Goal: Task Accomplishment & Management: Use online tool/utility

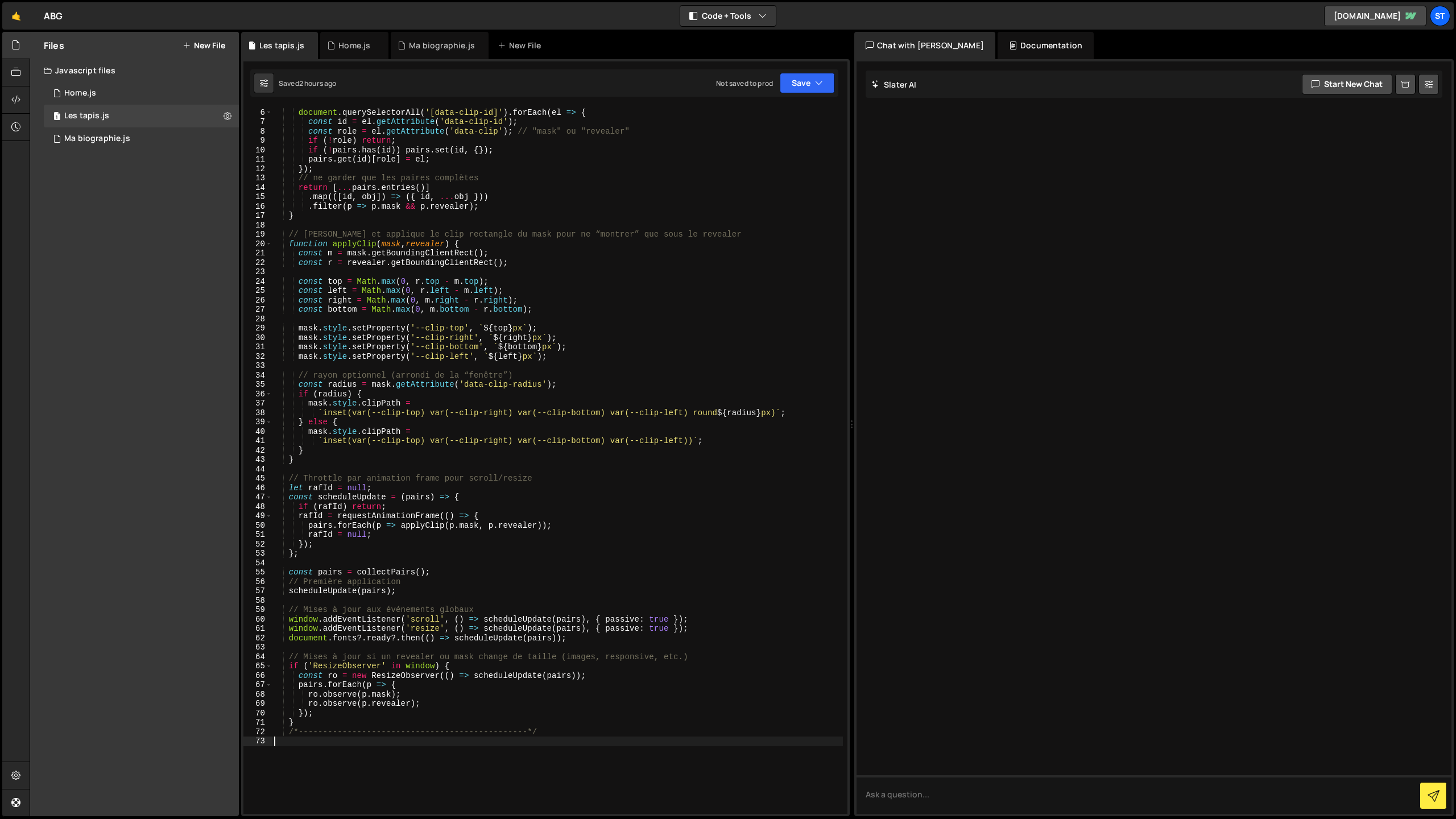
click at [374, 776] on div "const pairs = new Map ( ) ; document . querySelectorAll ( '[data-clip-id]' ) . …" at bounding box center [557, 462] width 571 height 727
paste textarea "animate();"
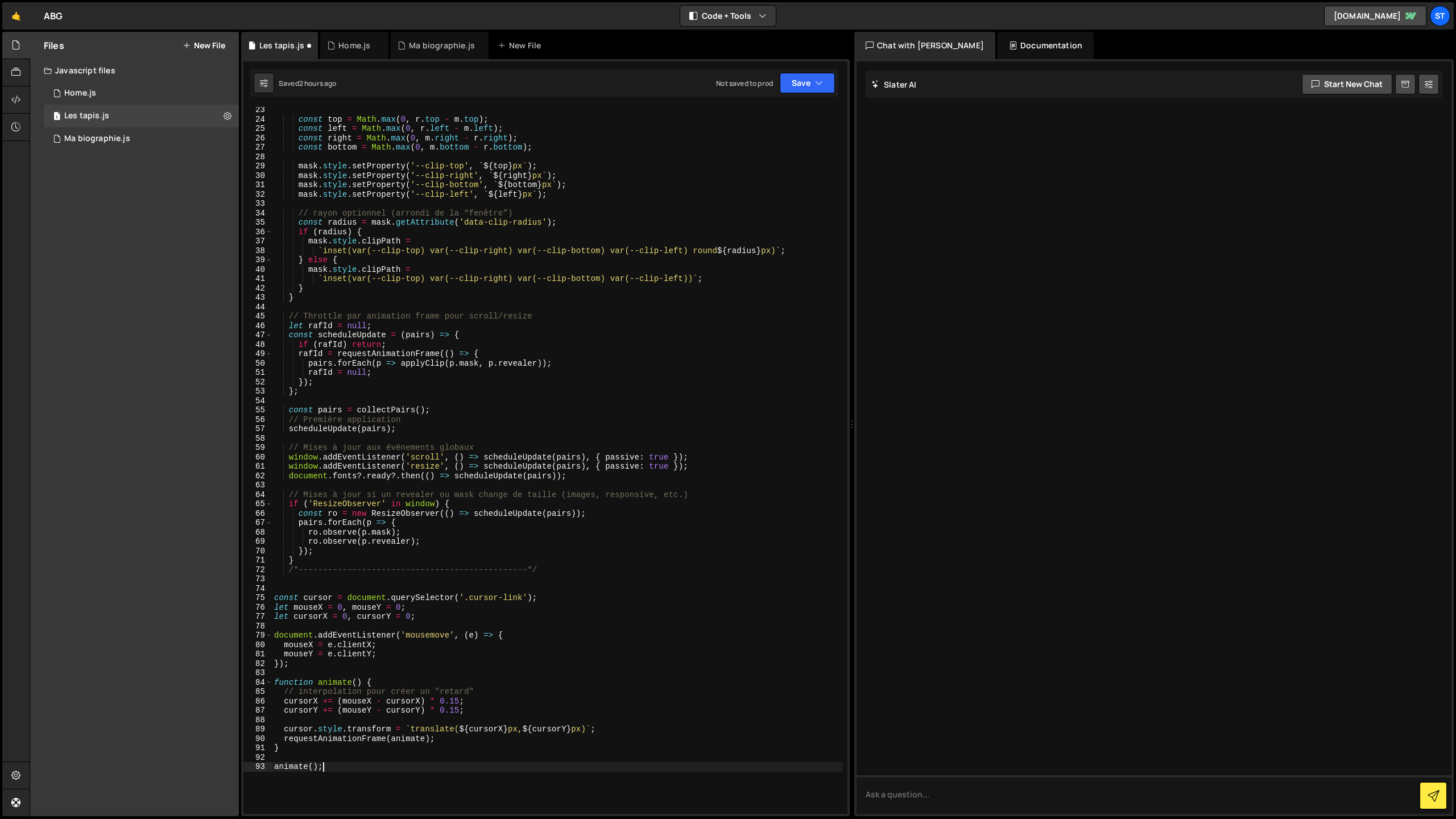
scroll to position [208, 0]
click at [799, 89] on button "Save" at bounding box center [807, 83] width 55 height 20
click at [761, 116] on div "Save to Staging S" at bounding box center [768, 111] width 118 height 12
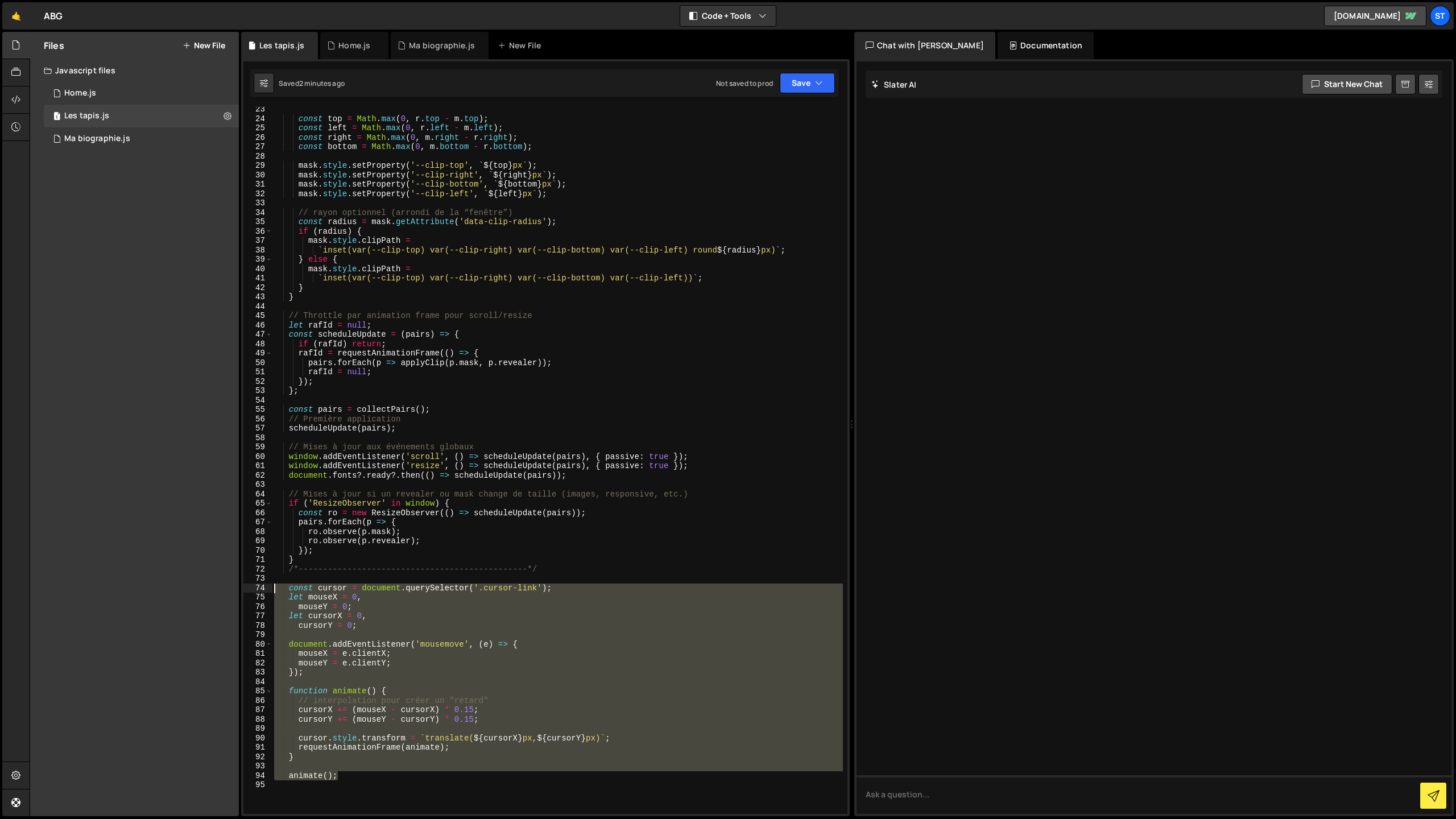
drag, startPoint x: 316, startPoint y: 768, endPoint x: 271, endPoint y: 589, distance: 184.6
click at [271, 589] on div "animate(); 23 24 25 26 27 28 29 30 31 32 33 34 35 36 37 38 39 40 41 42 43 44 45…" at bounding box center [545, 461] width 604 height 707
paste textarea "animate();"
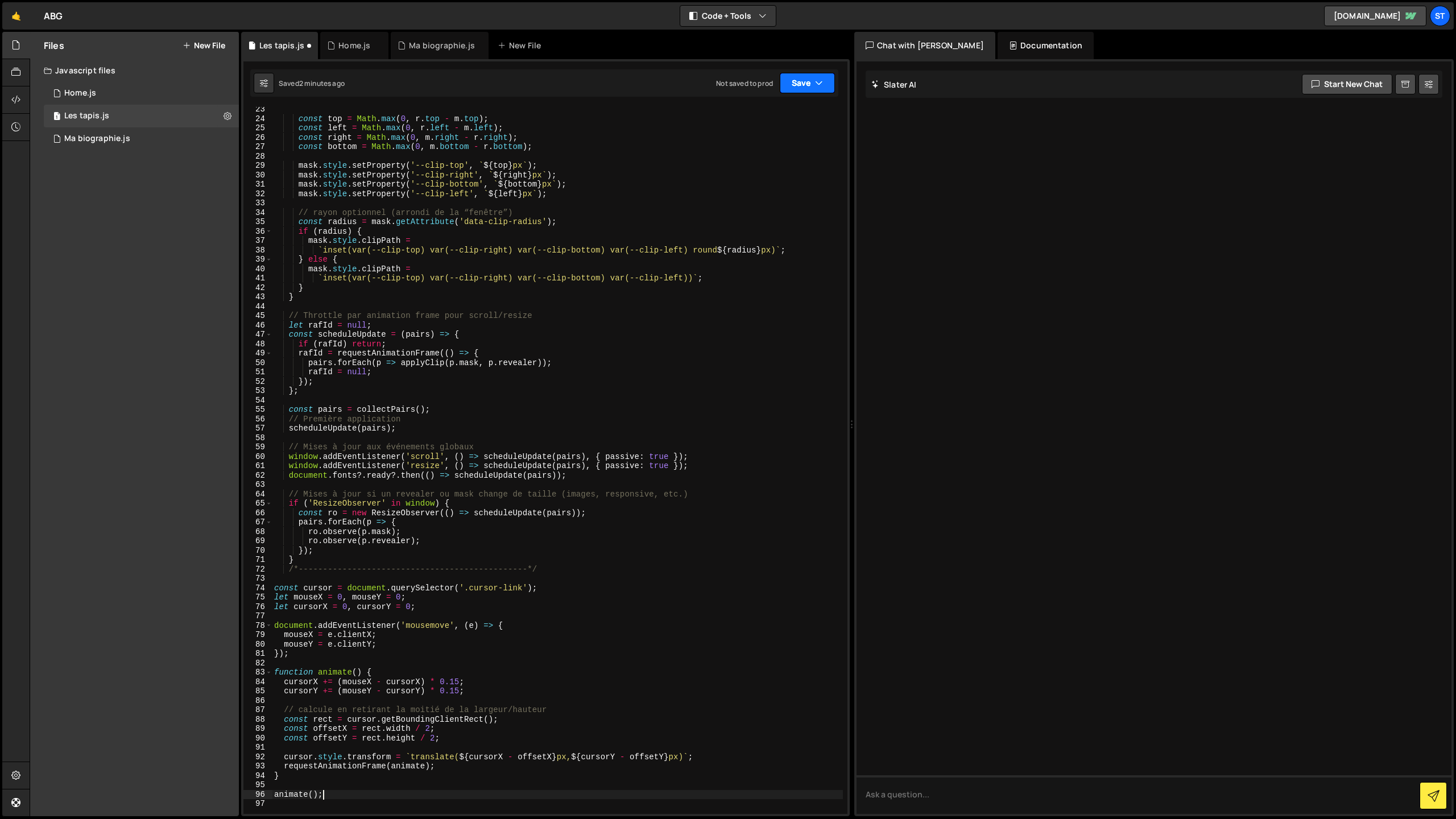
click at [810, 91] on button "Save" at bounding box center [807, 83] width 55 height 20
click at [768, 116] on div "Save to Staging S" at bounding box center [768, 111] width 118 height 12
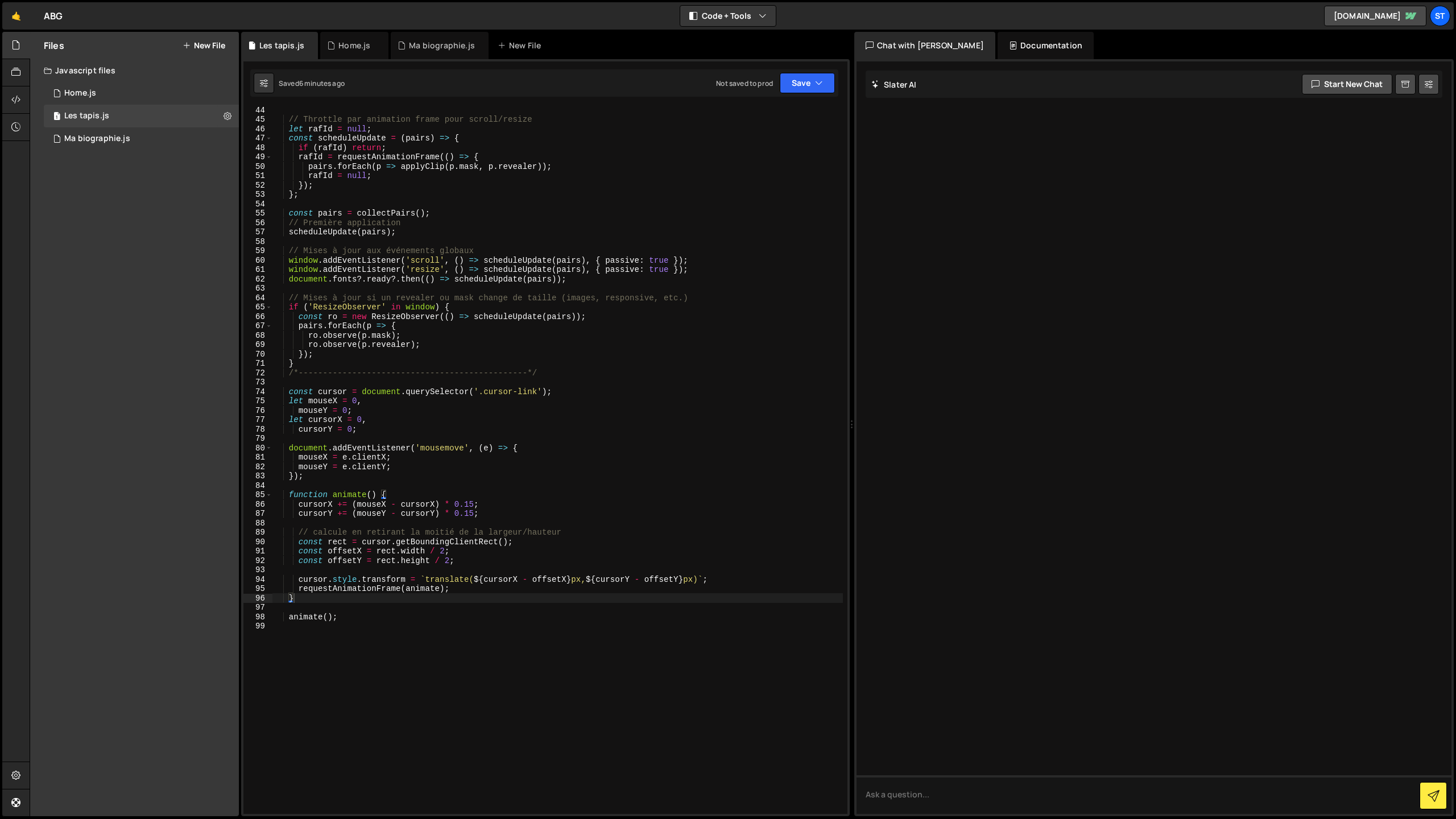
scroll to position [571, 0]
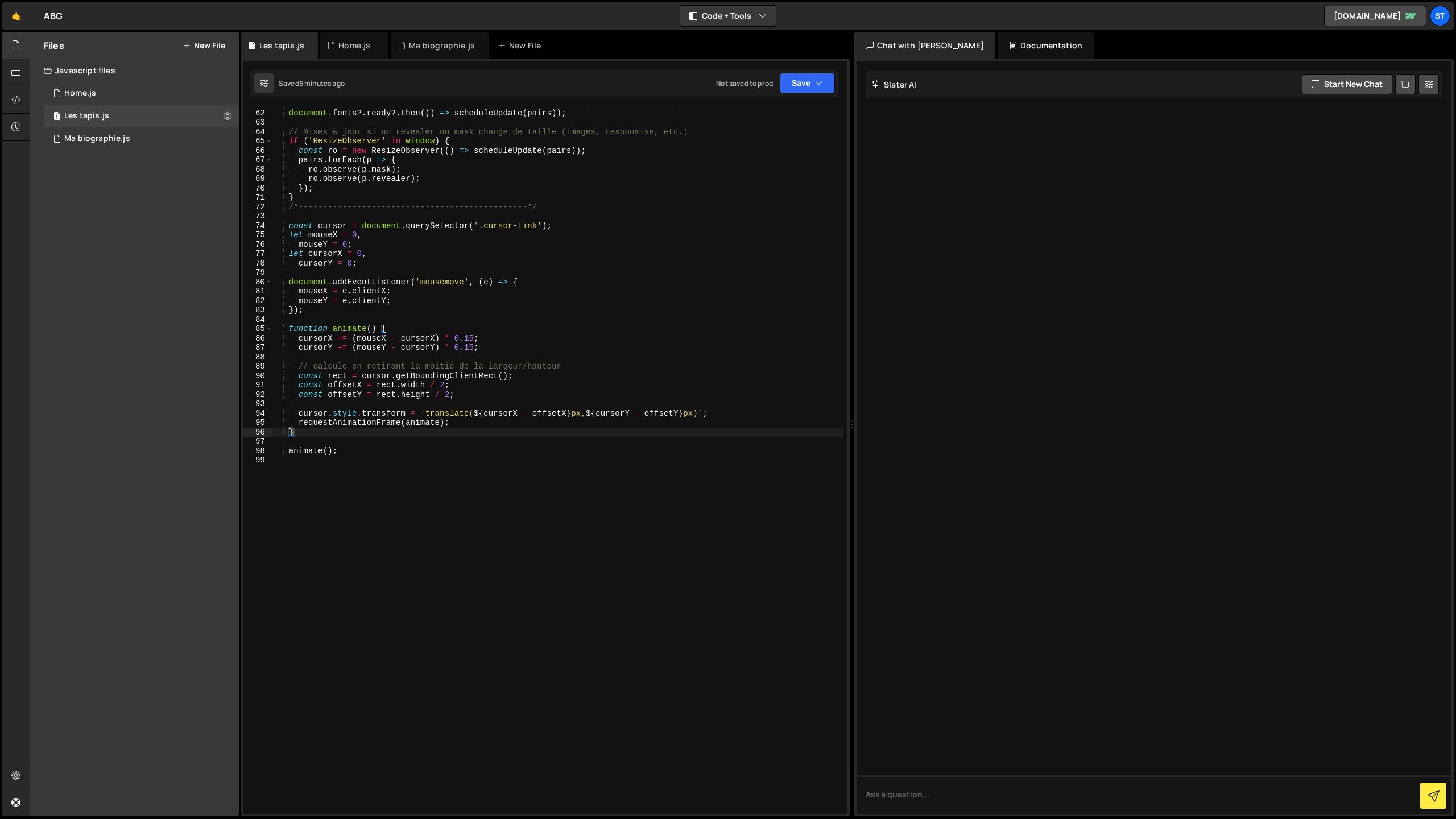
type textarea "animate();"
click at [357, 456] on div "window . addEventListener ( 'resize' , ( ) => scheduleUpdate ( pairs ) , { pass…" at bounding box center [557, 462] width 571 height 727
paste textarea "});"
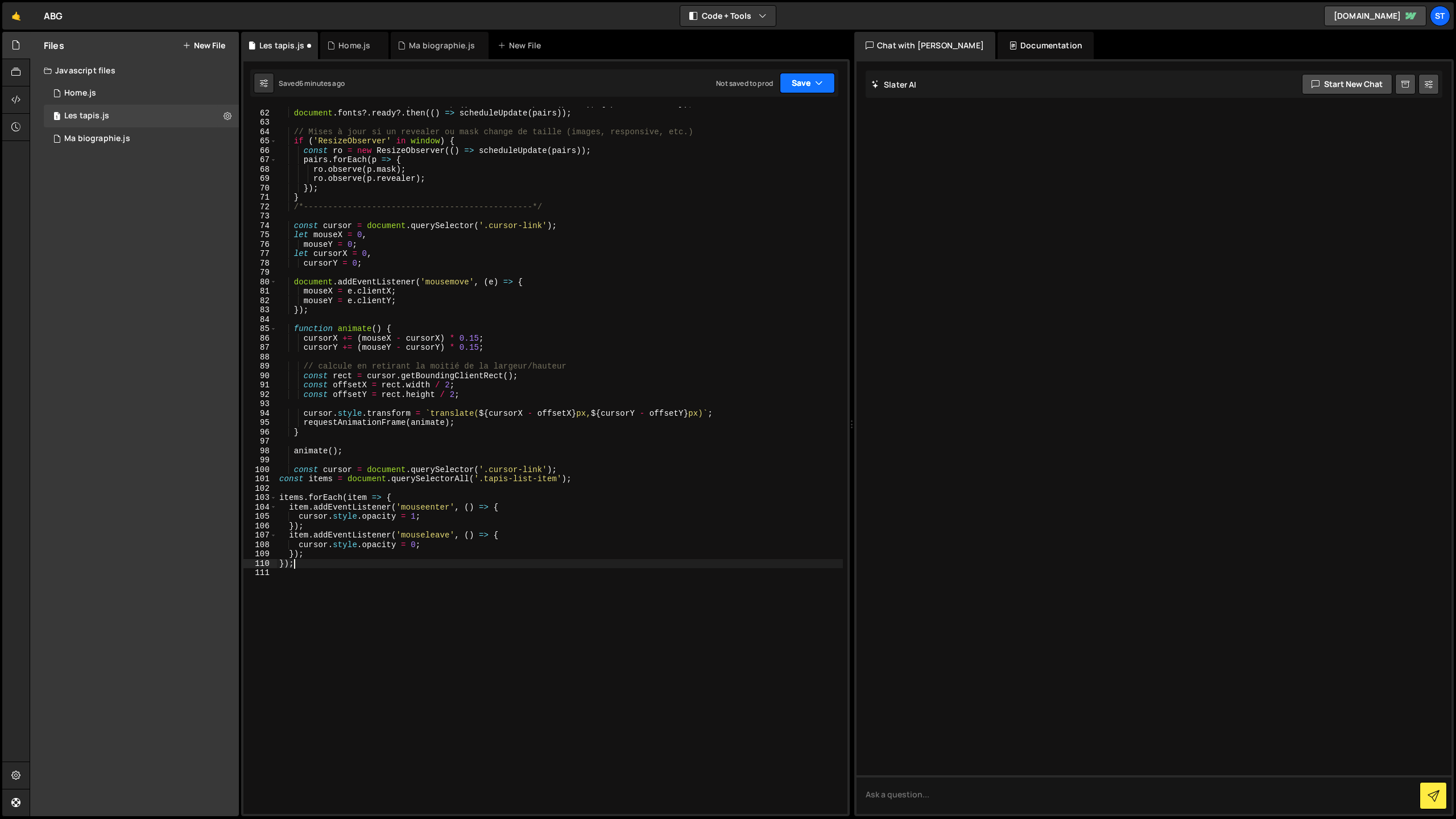
type textarea "});"
click at [796, 86] on button "Save" at bounding box center [807, 83] width 55 height 20
click at [768, 112] on div "Save to Staging S" at bounding box center [768, 111] width 118 height 12
click at [325, 462] on div "window . addEventListener ( 'resize' , ( ) => scheduleUpdate ( pairs ) , { pass…" at bounding box center [560, 462] width 566 height 727
drag, startPoint x: 551, startPoint y: 208, endPoint x: 293, endPoint y: 209, distance: 258.0
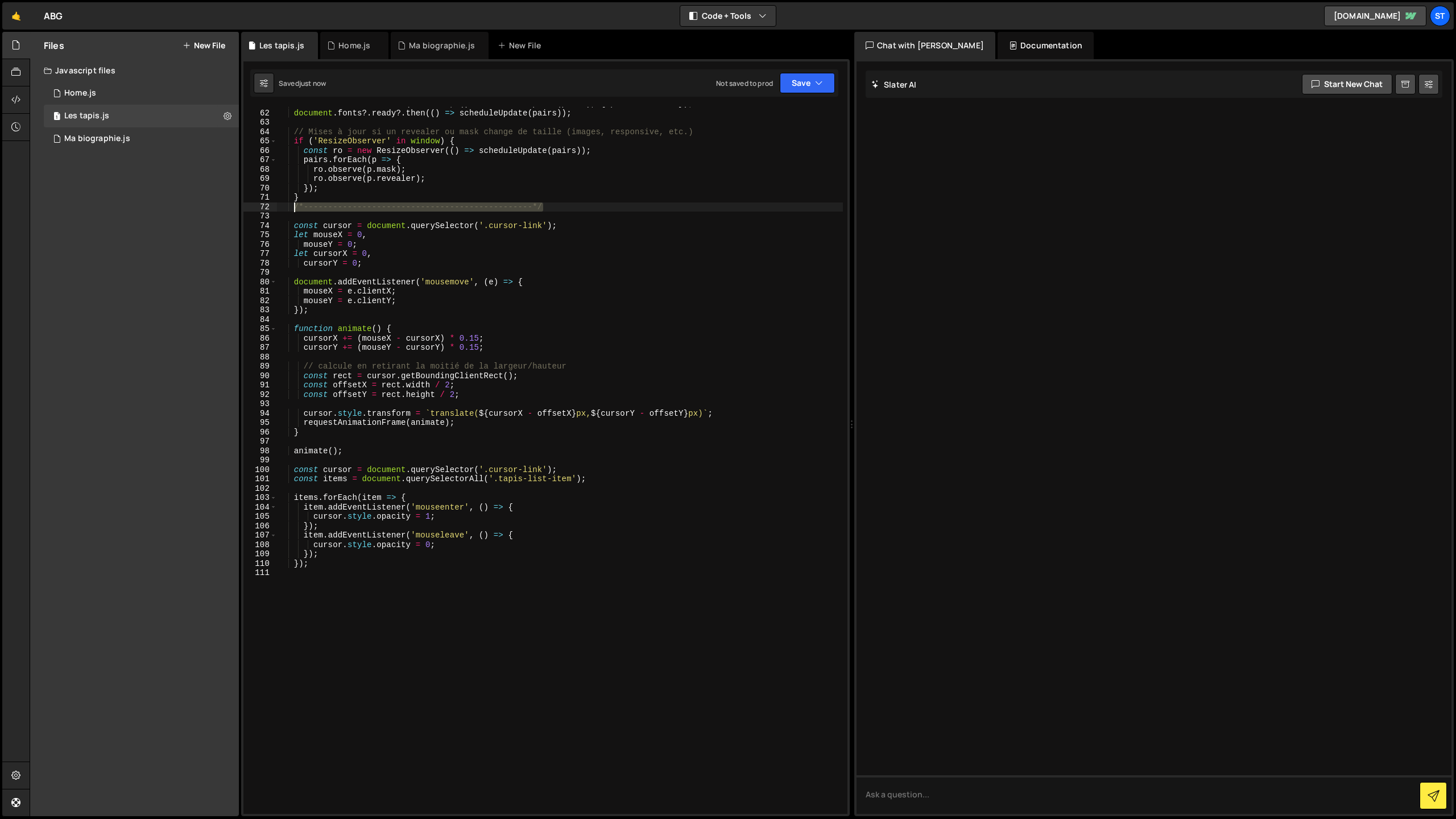
click at [293, 209] on div "window . addEventListener ( 'resize' , ( ) => scheduleUpdate ( pairs ) , { pass…" at bounding box center [560, 462] width 566 height 727
click at [349, 454] on div "window . addEventListener ( 'resize' , ( ) => scheduleUpdate ( pairs ) , { pass…" at bounding box center [560, 462] width 566 height 727
type textarea "animate();"
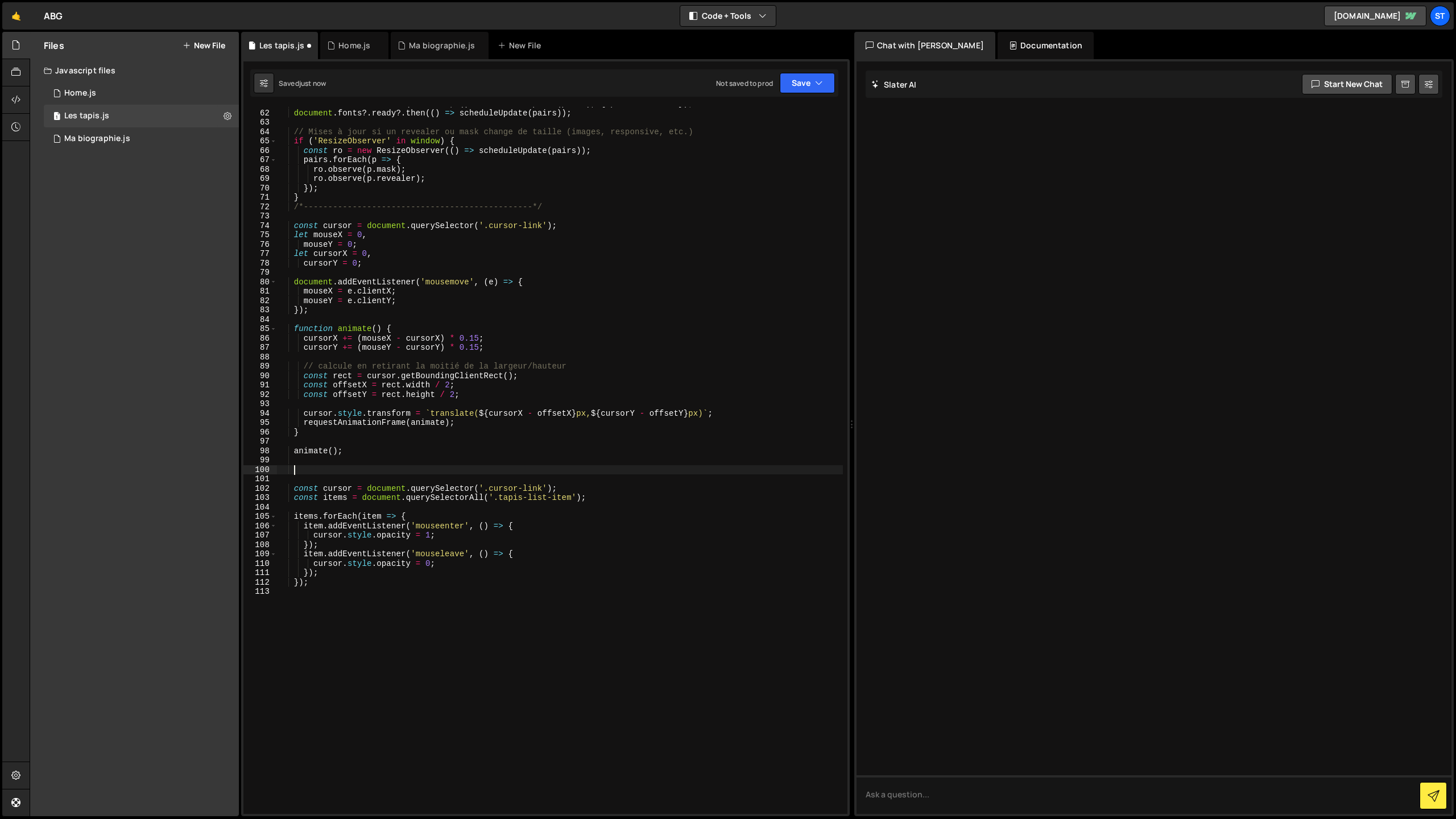
paste textarea "/*-----------------------------------------------*/"
drag, startPoint x: 562, startPoint y: 489, endPoint x: 278, endPoint y: 483, distance: 284.1
click at [278, 486] on div "window . addEventListener ( 'resize' , ( ) => scheduleUpdate ( pairs ) , { pass…" at bounding box center [560, 462] width 566 height 727
type textarea "const cursor = document.querySelector('.cursor-link');"
drag, startPoint x: 413, startPoint y: 469, endPoint x: 396, endPoint y: 469, distance: 17.0
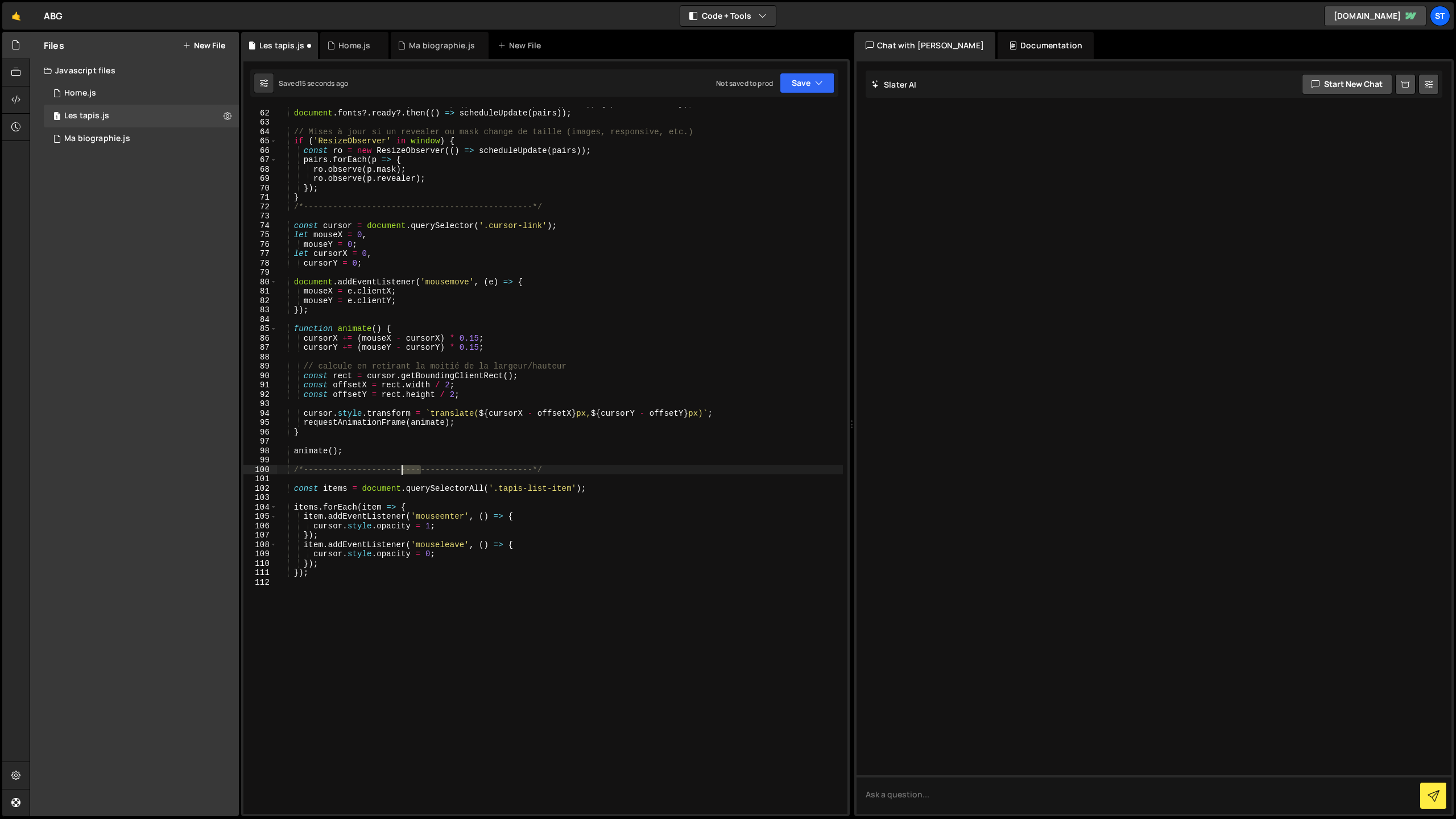
click at [396, 469] on div "window . addEventListener ( 'resize' , ( ) => scheduleUpdate ( pairs ) , { pass…" at bounding box center [560, 462] width 566 height 727
click at [397, 472] on div "window . addEventListener ( 'resize' , ( ) => scheduleUpdate ( pairs ) , { pass…" at bounding box center [560, 462] width 566 height 727
click at [403, 563] on div "window . addEventListener ( 'resize' , ( ) => scheduleUpdate ( pairs ) , { pass…" at bounding box center [560, 462] width 566 height 727
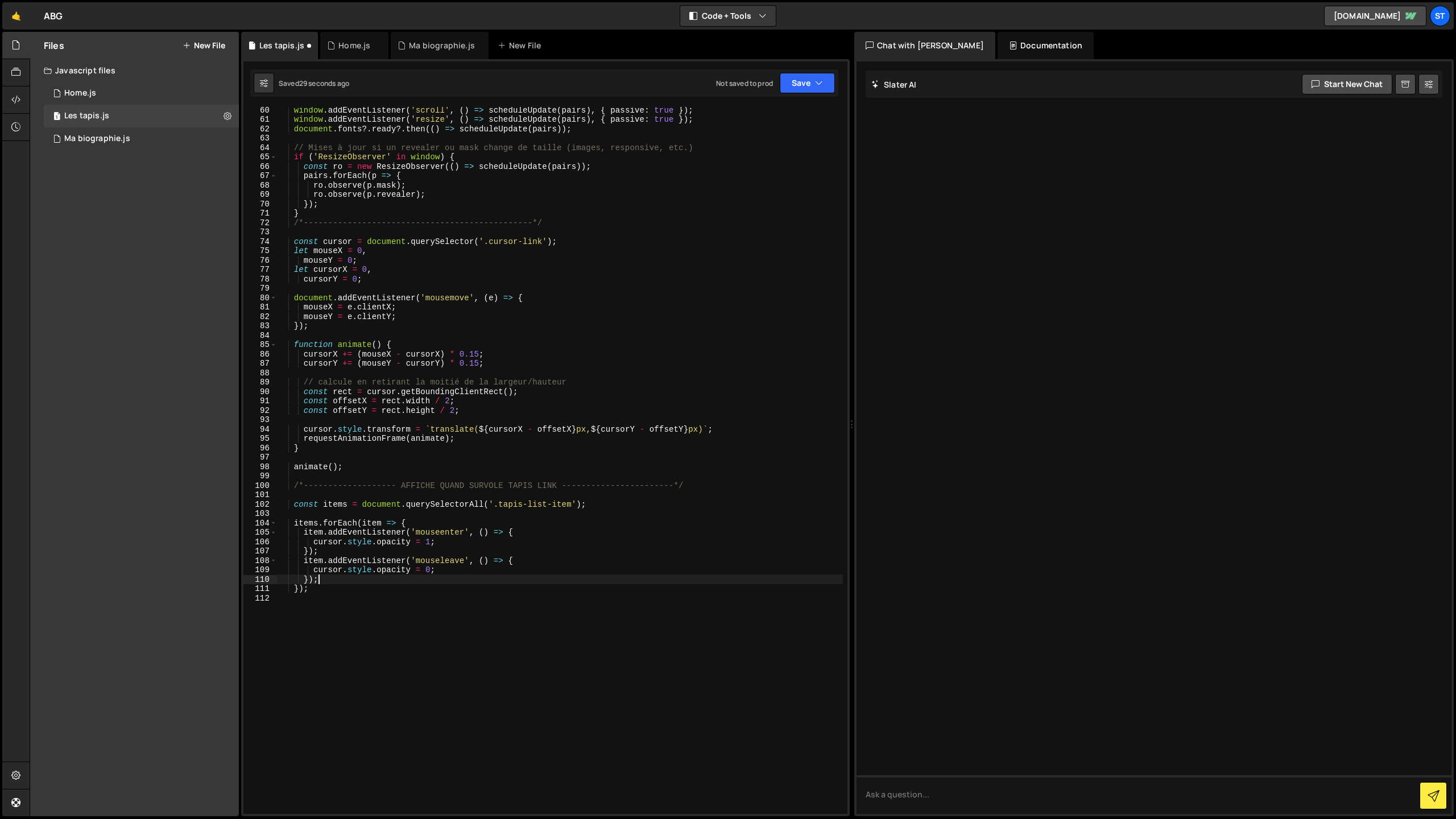
scroll to position [555, 0]
drag, startPoint x: 693, startPoint y: 485, endPoint x: 291, endPoint y: 485, distance: 402.0
click at [291, 485] on div "window . addEventListener ( 'scroll' , ( ) => scheduleUpdate ( pairs ) , { pass…" at bounding box center [560, 468] width 566 height 727
drag, startPoint x: 291, startPoint y: 224, endPoint x: 560, endPoint y: 224, distance: 269.0
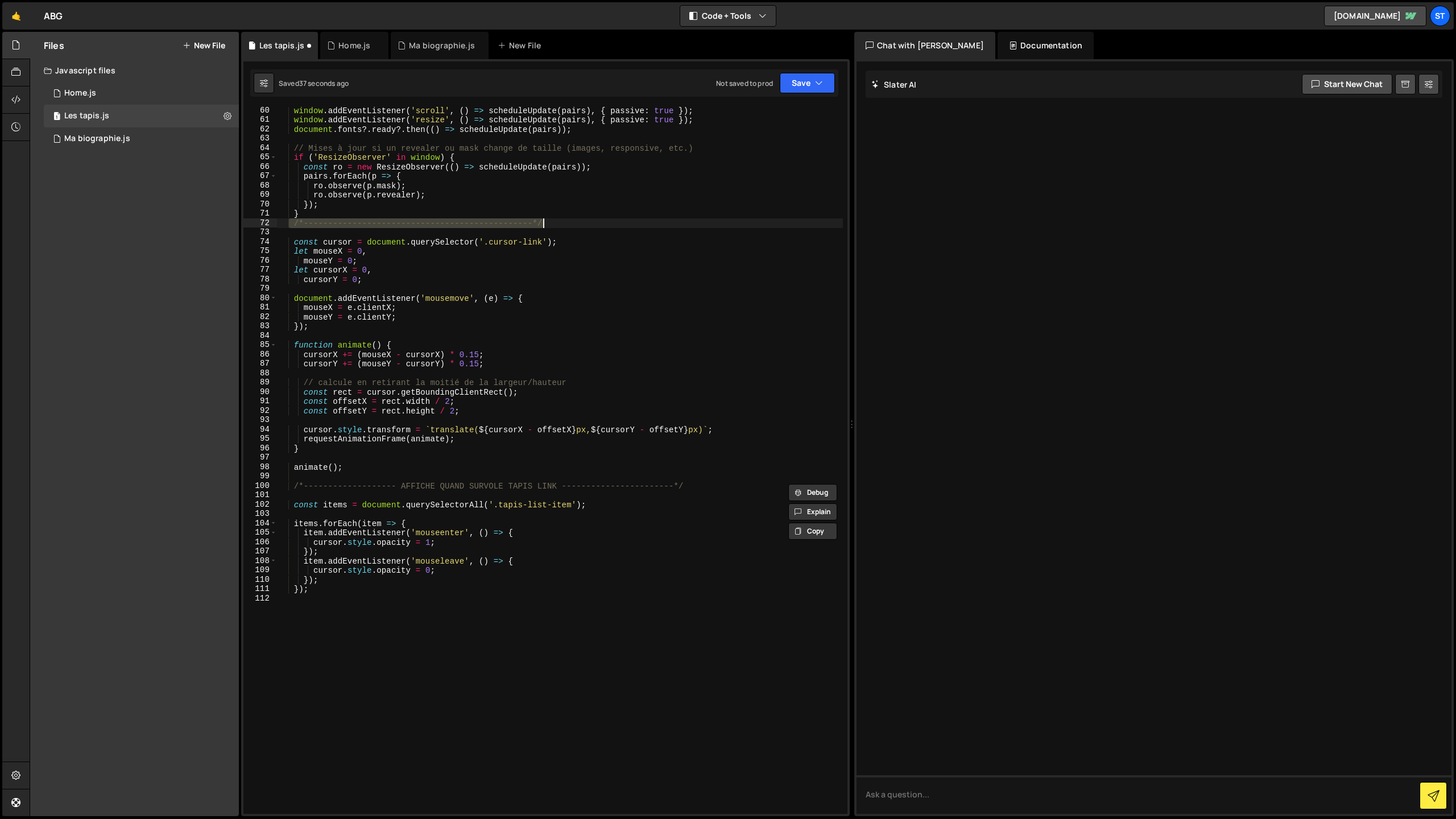
click at [560, 224] on div "window . addEventListener ( 'scroll' , ( ) => scheduleUpdate ( pairs ) , { pass…" at bounding box center [560, 469] width 566 height 727
paste textarea "AFFICHE QUAND SURVOLE TAPIS LINK"
click at [418, 215] on div "window . addEventListener ( 'scroll' , ( ) => scheduleUpdate ( pairs ) , { pass…" at bounding box center [560, 469] width 566 height 727
type textarea "}"
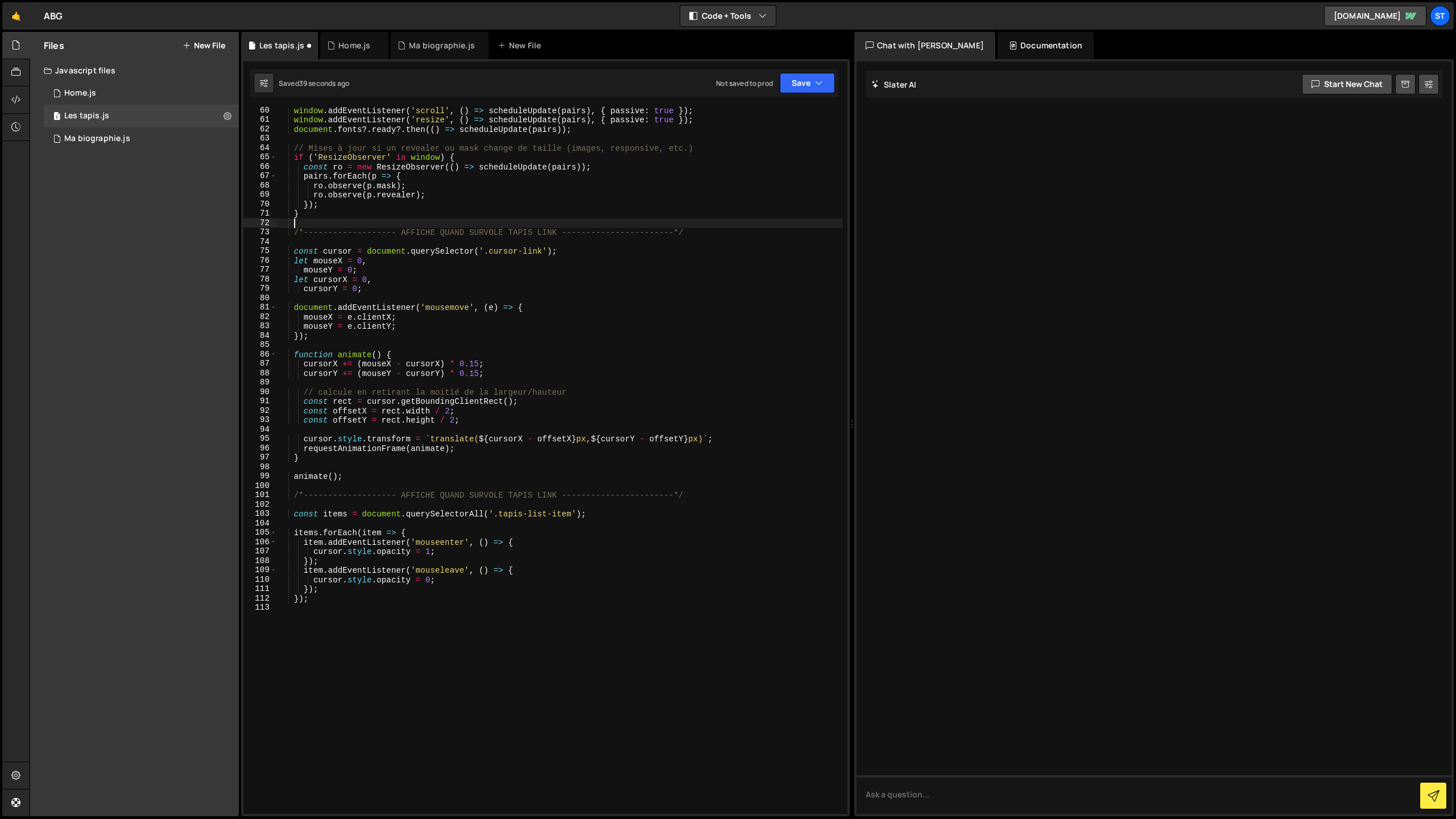
scroll to position [0, 1]
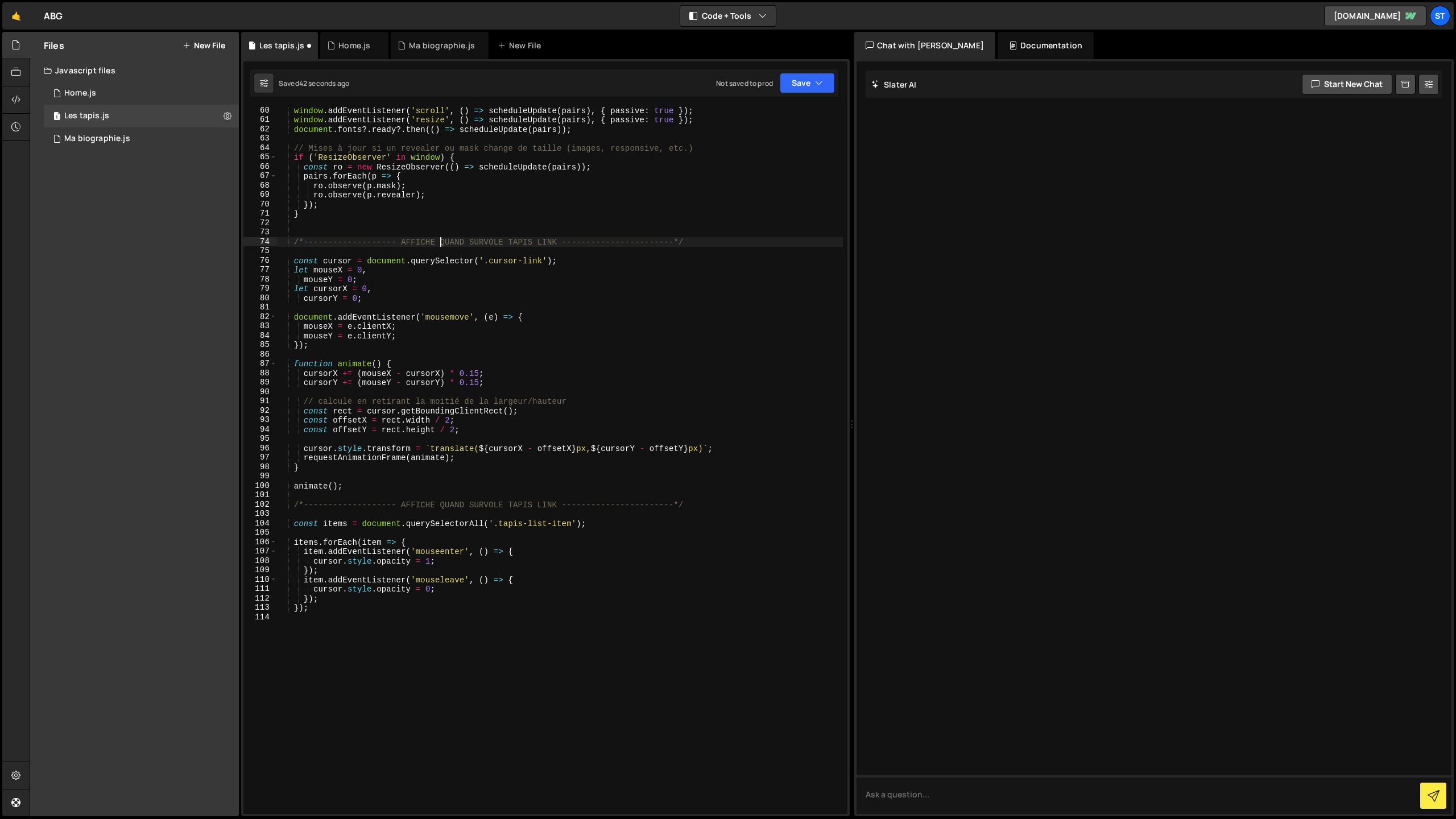
click at [439, 241] on div "window . addEventListener ( 'scroll' , ( ) => scheduleUpdate ( pairs ) , { pass…" at bounding box center [560, 469] width 566 height 727
drag, startPoint x: 401, startPoint y: 243, endPoint x: 556, endPoint y: 241, distance: 155.0
click at [556, 241] on div "window . addEventListener ( 'scroll' , ( ) => scheduleUpdate ( pairs ) , { pass…" at bounding box center [560, 469] width 566 height 727
type textarea "/*------------------- MOUVEMENT CURSOR COORDOONEES -----------------------*/"
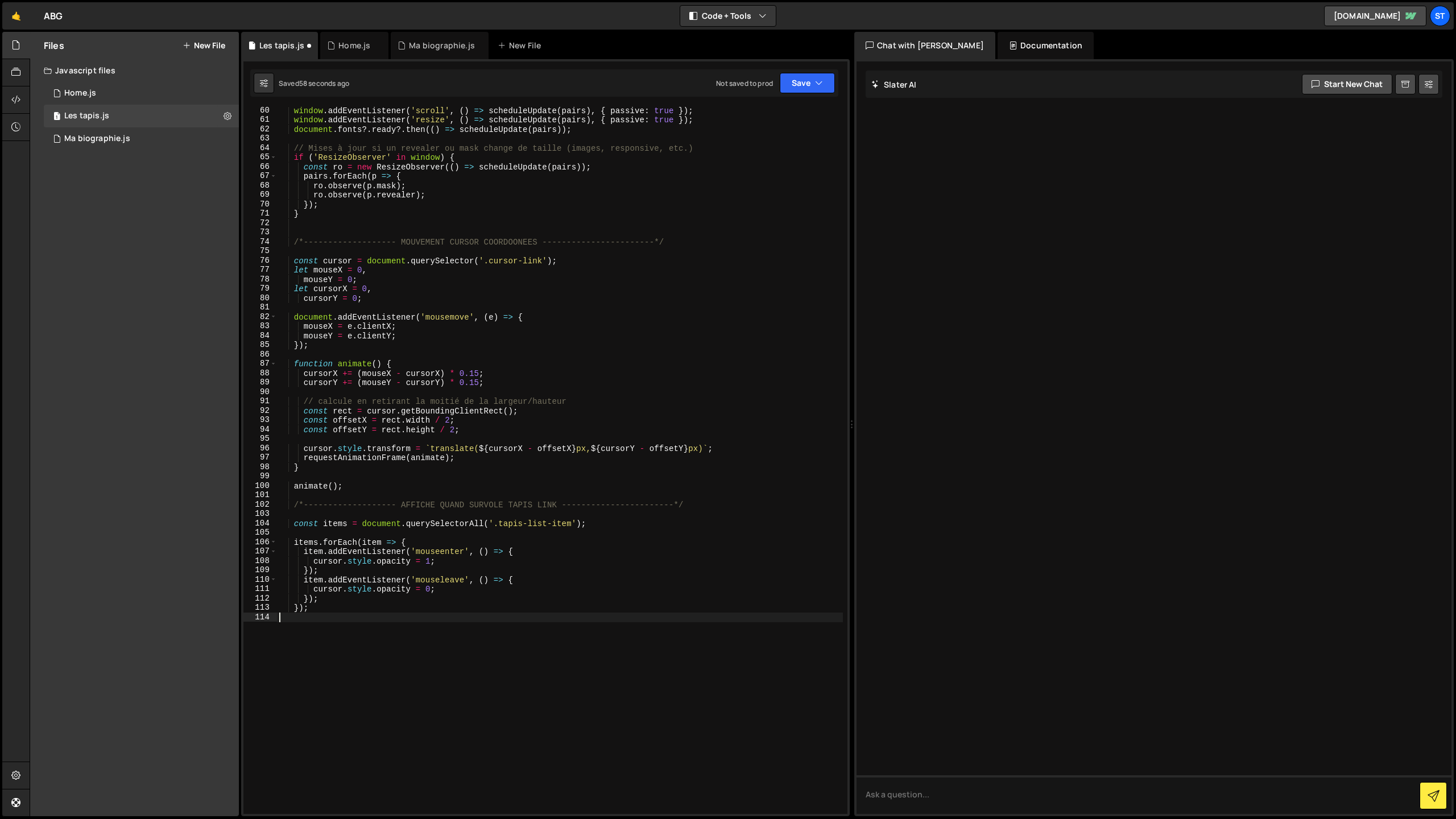
click at [542, 678] on div "window . addEventListener ( 'scroll' , ( ) => scheduleUpdate ( pairs ) , { pass…" at bounding box center [560, 469] width 566 height 727
click at [823, 83] on button "Save" at bounding box center [807, 83] width 55 height 20
click at [781, 118] on div "Saved 1 minute ago" at bounding box center [768, 123] width 118 height 13
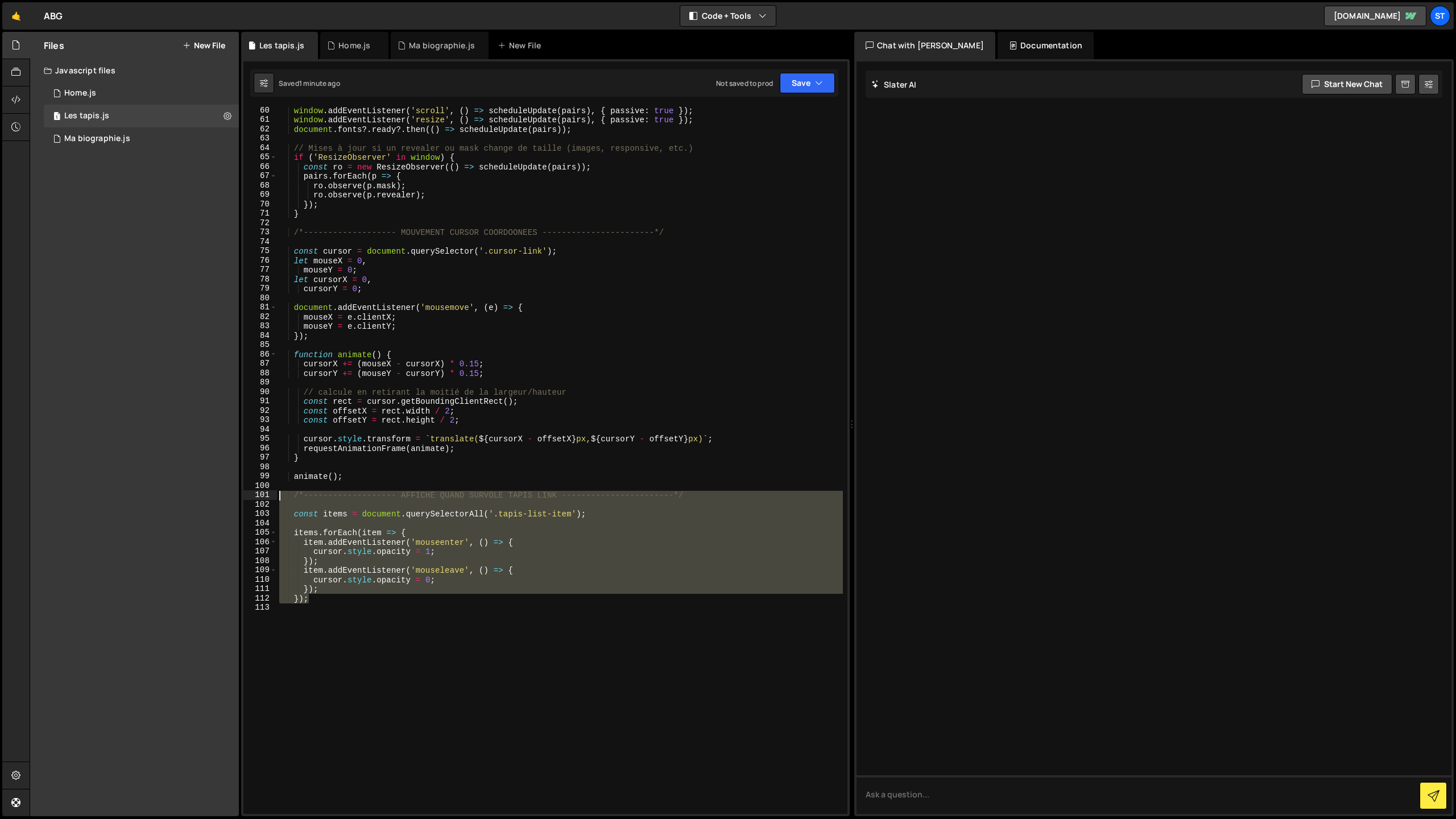
drag, startPoint x: 315, startPoint y: 599, endPoint x: 278, endPoint y: 497, distance: 108.5
click at [278, 497] on div "window . addEventListener ( 'scroll' , ( ) => scheduleUpdate ( pairs ) , { pass…" at bounding box center [560, 469] width 566 height 727
type textarea "/*------------------- AFFICHE QUAND SURVOLE TAPIS LINK -----------------------*/"
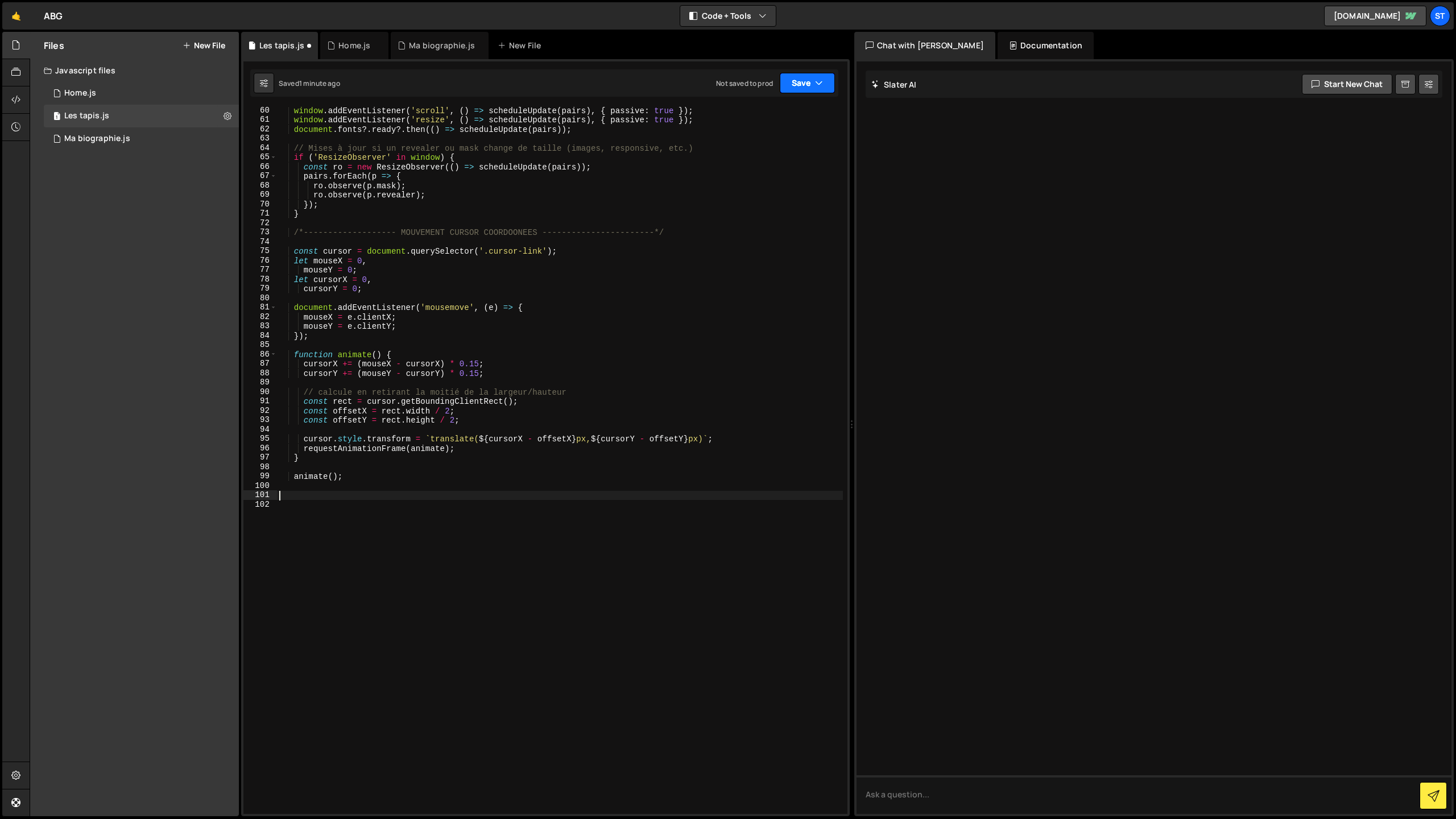
click at [812, 84] on button "Save" at bounding box center [807, 83] width 55 height 20
click at [776, 119] on div "Saved 1 minute ago" at bounding box center [768, 123] width 118 height 13
